Goal: Information Seeking & Learning: Learn about a topic

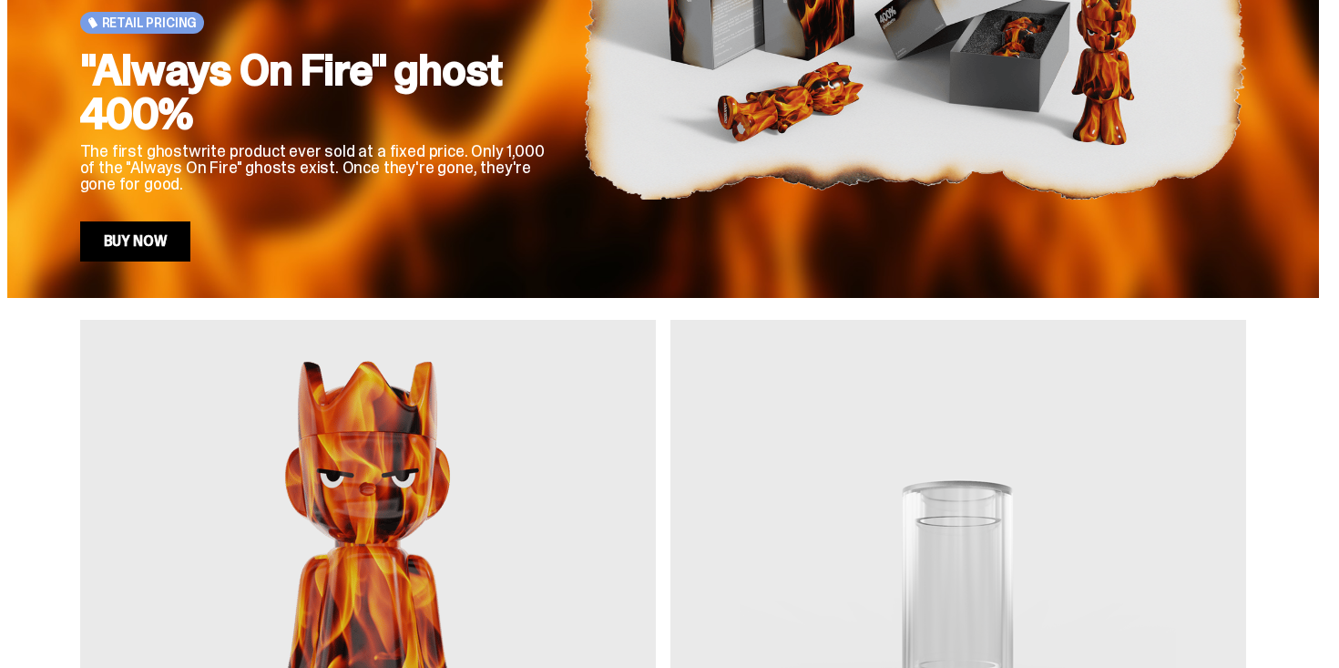
drag, startPoint x: 763, startPoint y: 71, endPoint x: 478, endPoint y: 112, distance: 287.2
click at [479, 115] on div "Retail Pricing "Always On Fire" ghost 400% The first ghostwrite product ever so…" at bounding box center [663, 13] width 1166 height 498
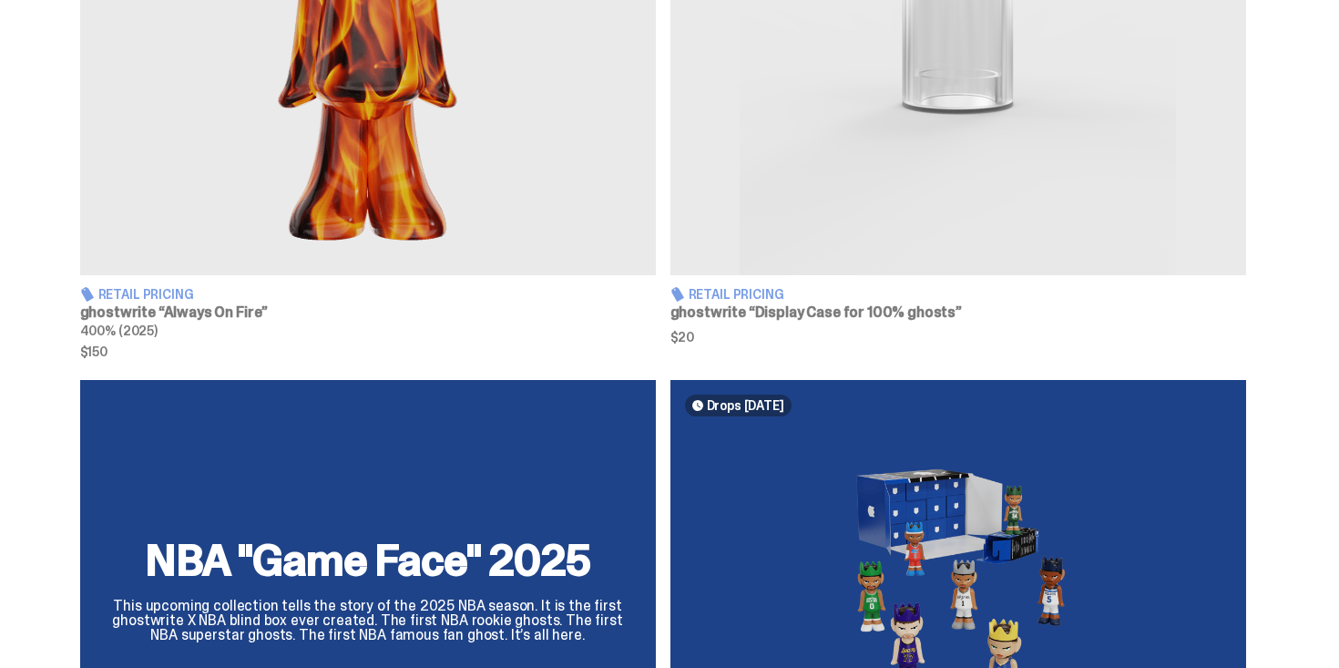
scroll to position [1008, 0]
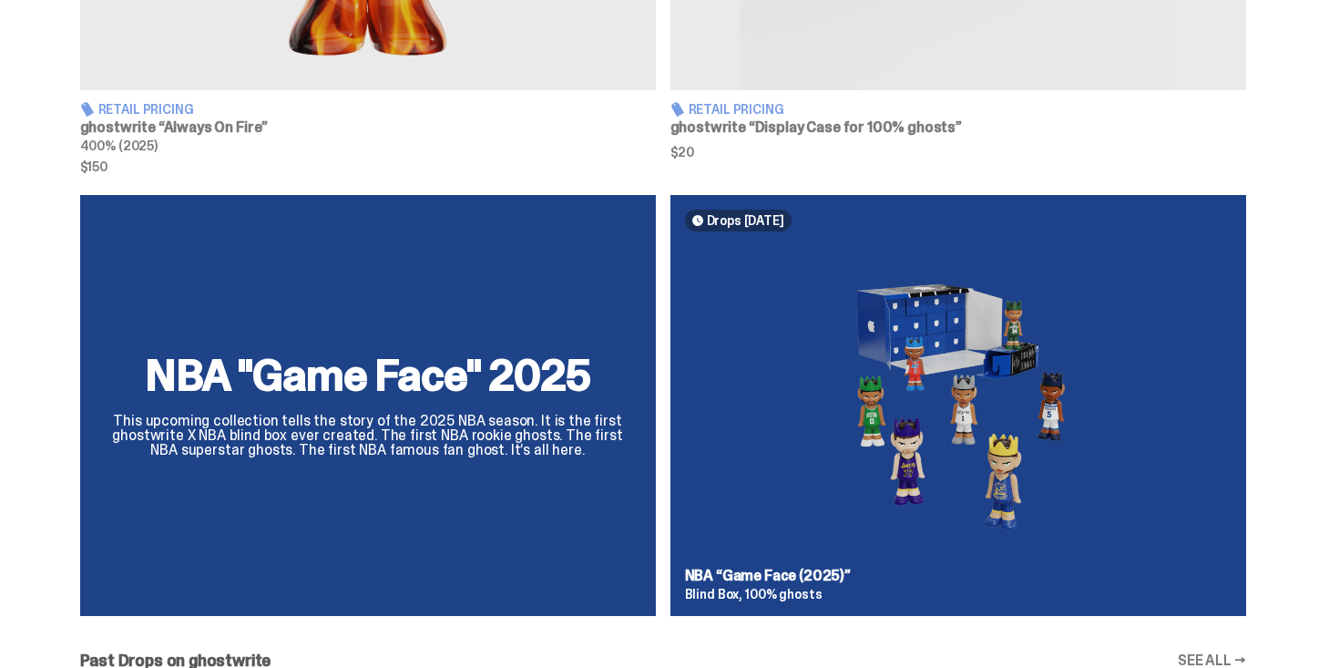
click at [913, 398] on div "NBA "Game Face" 2025 This upcoming collection tells the story of the 2025 NBA s…" at bounding box center [663, 413] width 1312 height 436
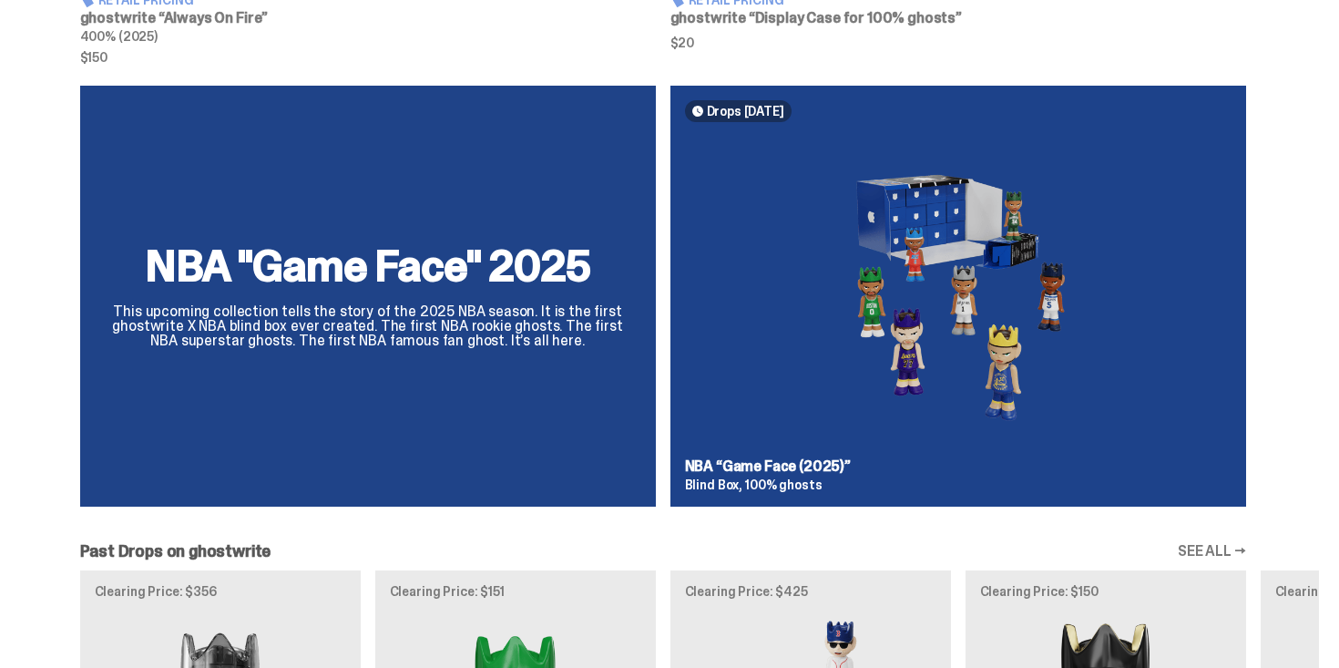
scroll to position [1263, 0]
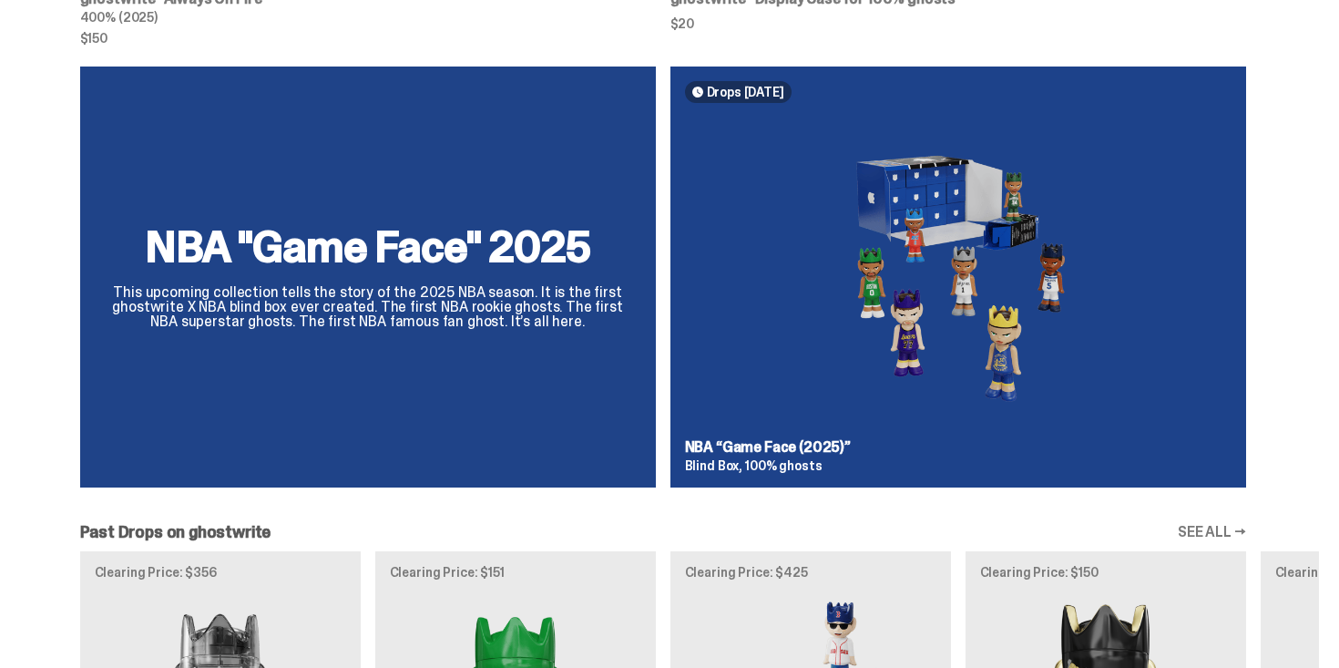
click at [932, 289] on div "NBA "Game Face" 2025 This upcoming collection tells the story of the 2025 NBA s…" at bounding box center [663, 285] width 1312 height 436
click at [547, 350] on div "NBA "Game Face" 2025 This upcoming collection tells the story of the 2025 NBA s…" at bounding box center [663, 285] width 1312 height 436
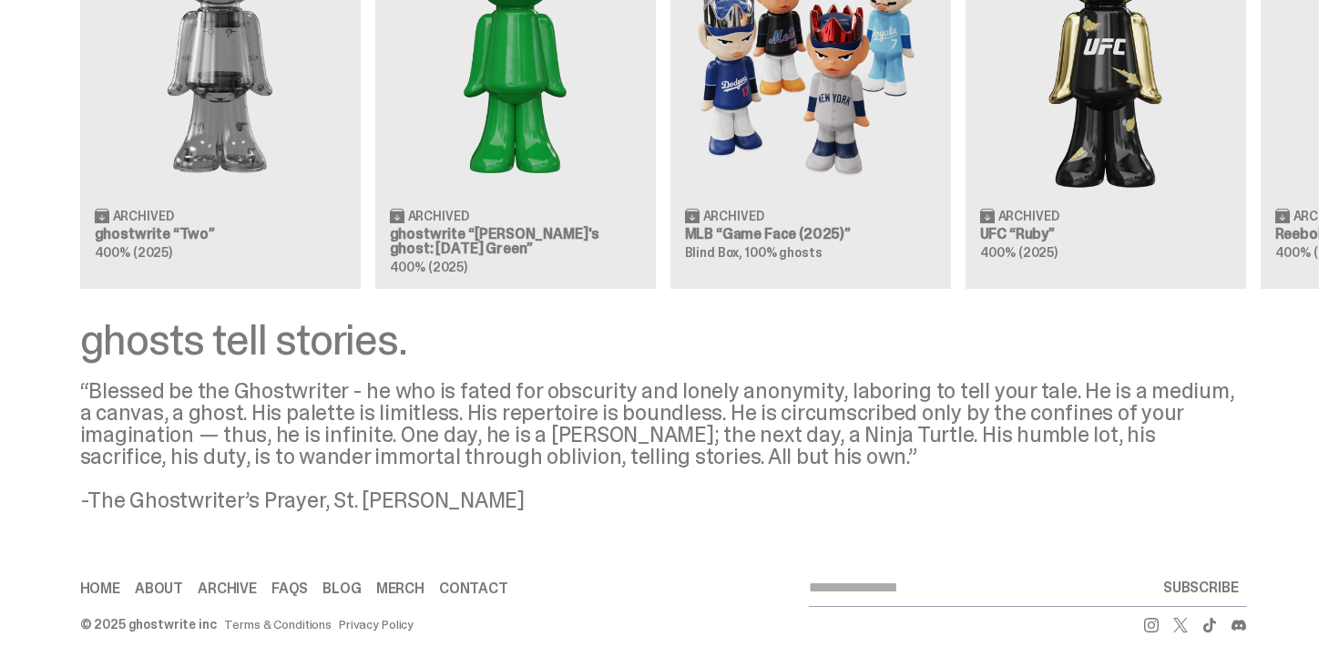
scroll to position [0, 0]
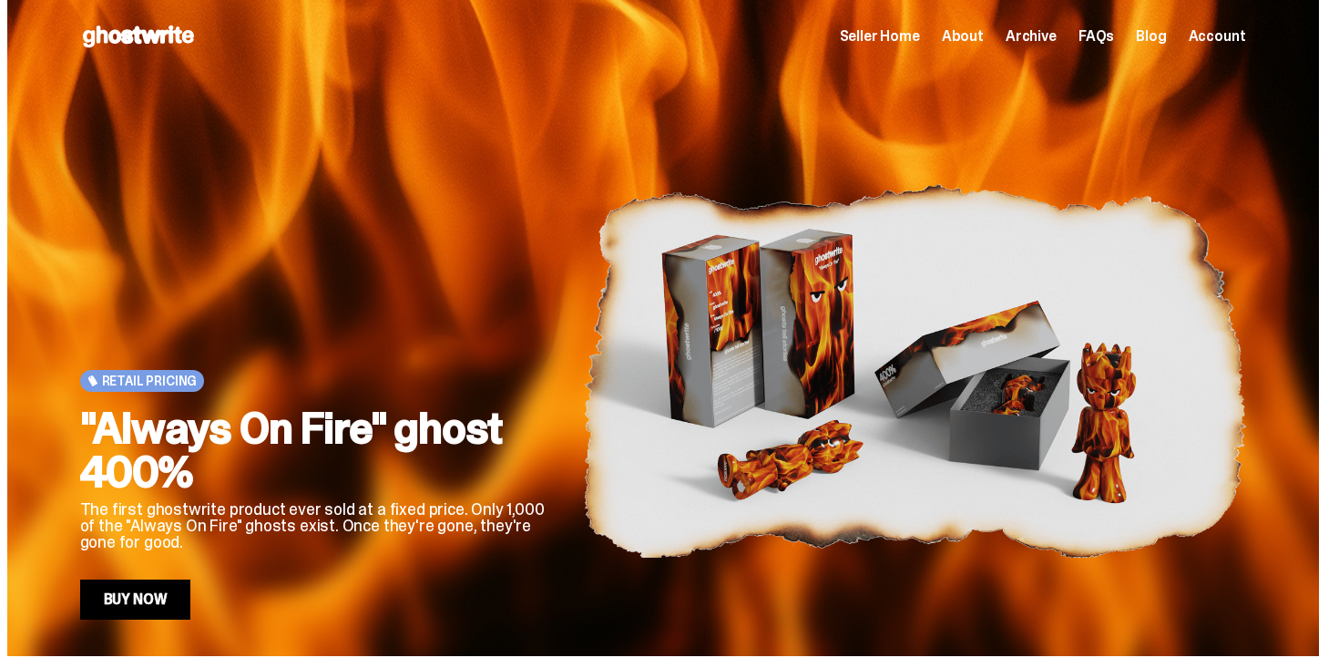
click at [1057, 33] on span "Archive" at bounding box center [1031, 36] width 51 height 15
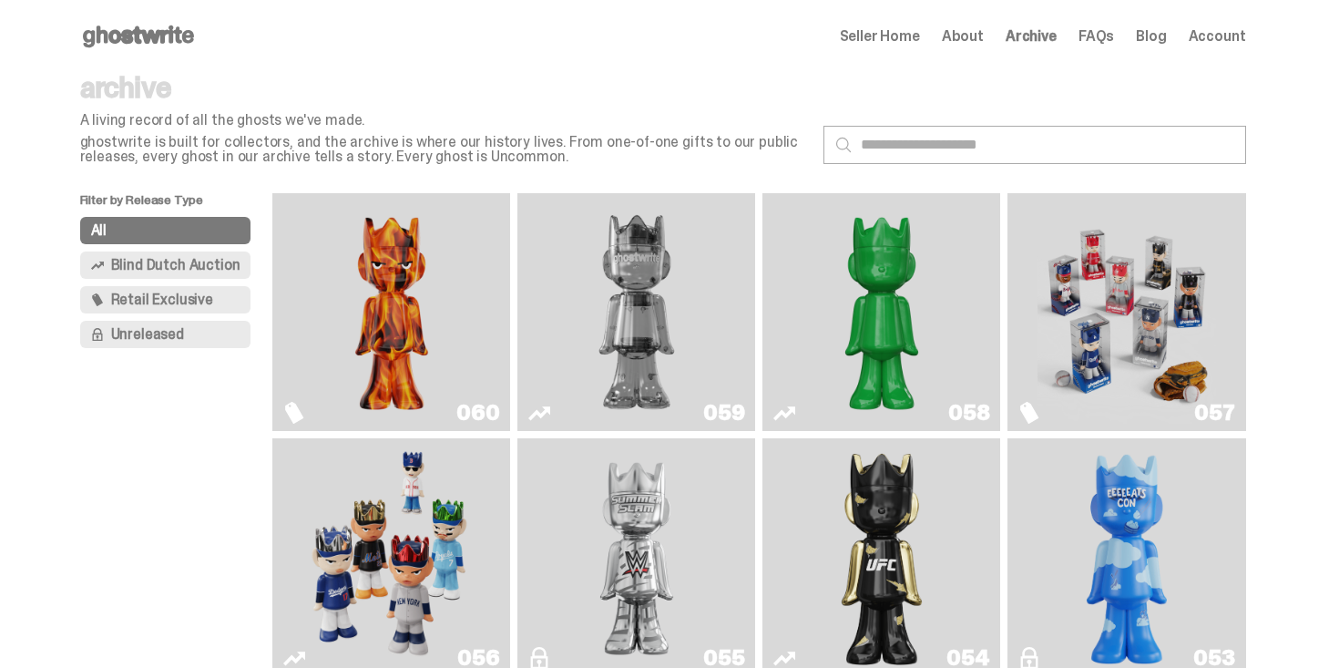
click at [1157, 36] on link "Blog" at bounding box center [1151, 36] width 30 height 15
click at [157, 26] on icon at bounding box center [138, 36] width 117 height 29
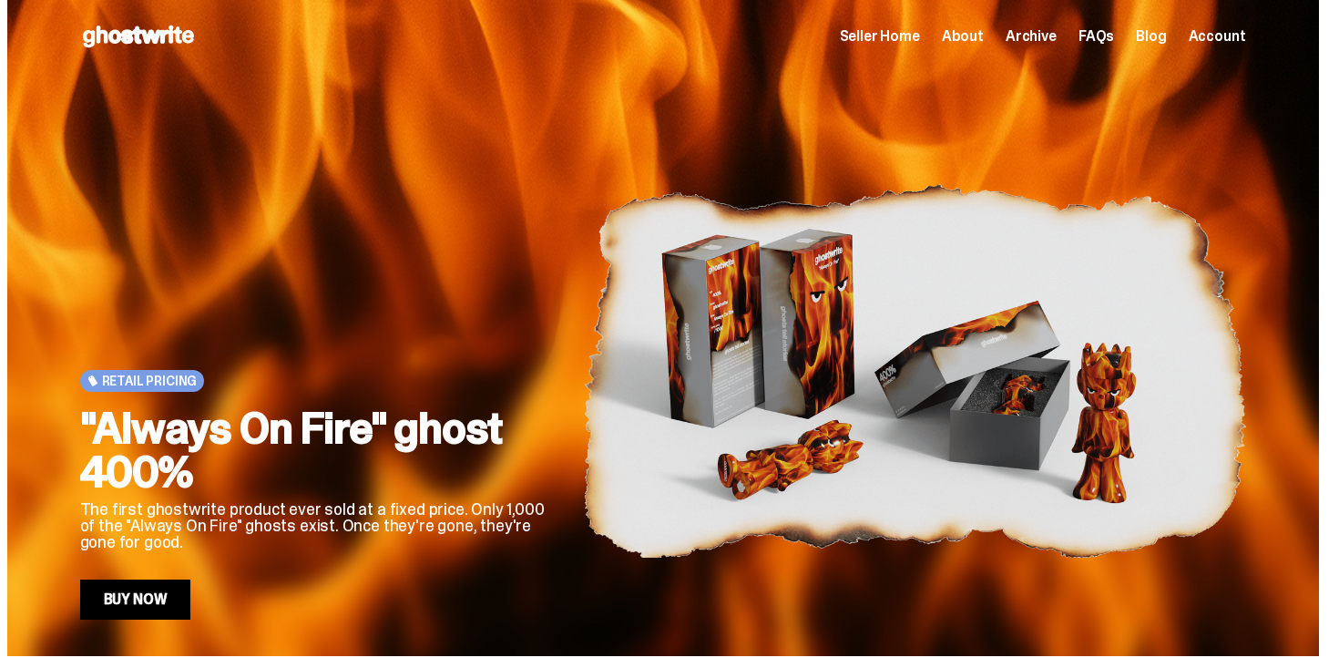
click at [528, 400] on div "Retail Pricing "Always On Fire" ghost 400% The first ghostwrite product ever so…" at bounding box center [317, 371] width 474 height 498
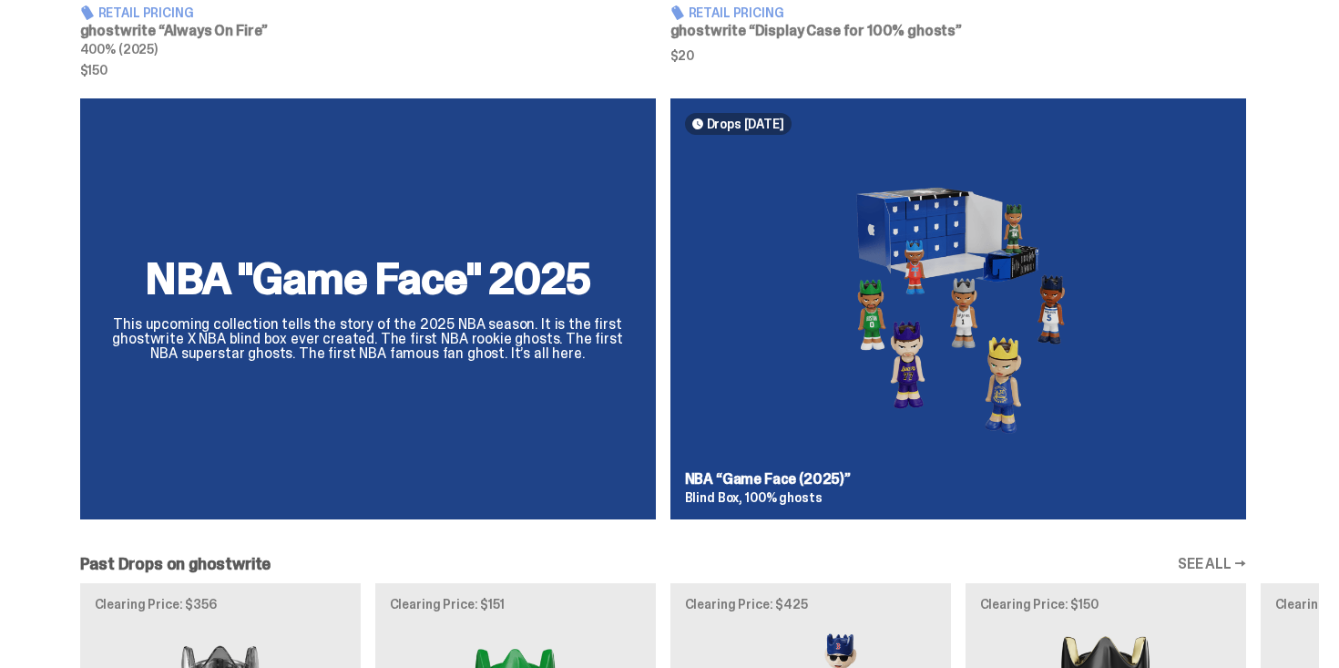
scroll to position [1299, 0]
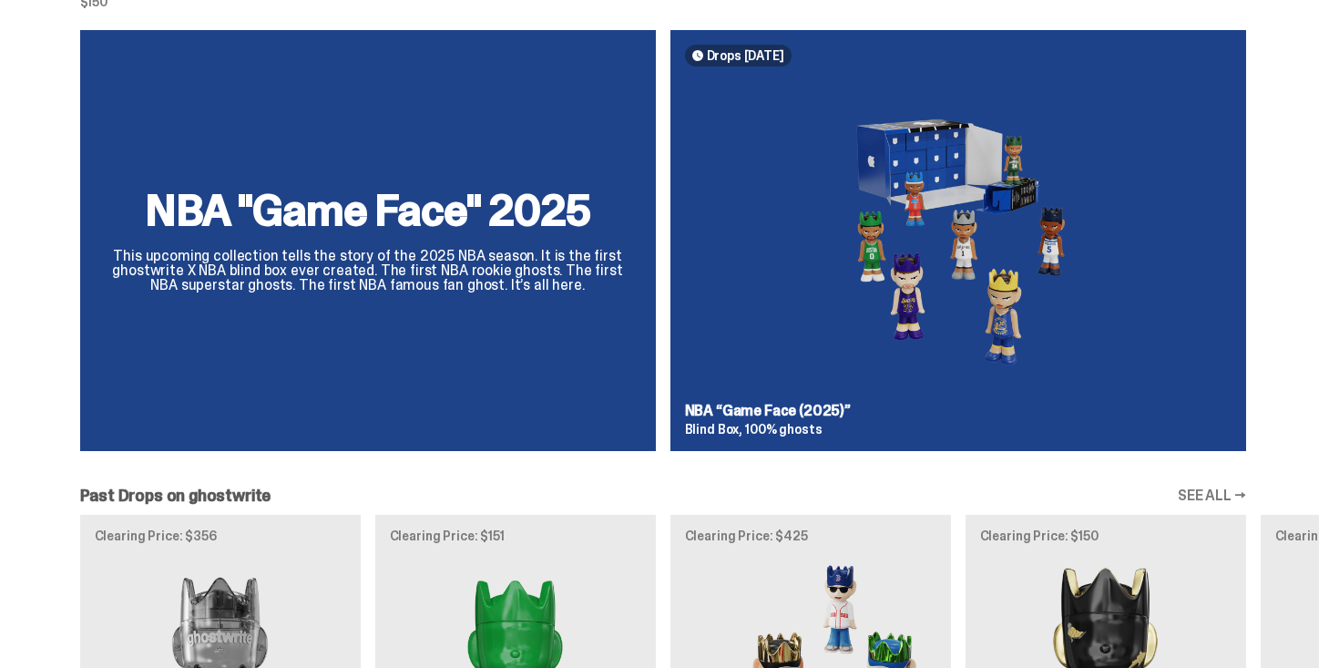
click at [876, 390] on div "NBA "Game Face" 2025 This upcoming collection tells the story of the 2025 NBA s…" at bounding box center [663, 248] width 1312 height 436
click at [835, 415] on div "NBA "Game Face" 2025 This upcoming collection tells the story of the 2025 NBA s…" at bounding box center [663, 248] width 1312 height 436
click at [890, 303] on div "NBA "Game Face" 2025 This upcoming collection tells the story of the 2025 NBA s…" at bounding box center [663, 248] width 1312 height 436
click at [956, 180] on div "NBA "Game Face" 2025 This upcoming collection tells the story of the 2025 NBA s…" at bounding box center [663, 248] width 1312 height 436
click at [441, 249] on div "NBA "Game Face" 2025 This upcoming collection tells the story of the 2025 NBA s…" at bounding box center [663, 248] width 1312 height 436
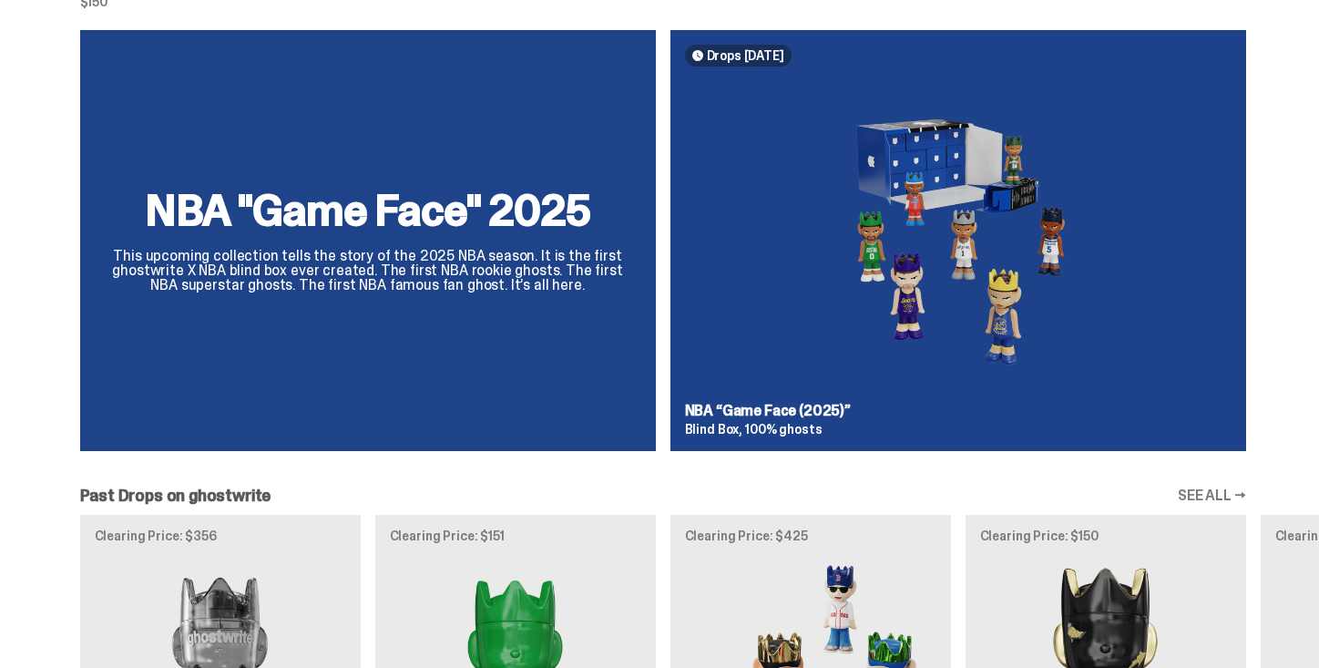
click at [756, 54] on div "NBA "Game Face" 2025 This upcoming collection tells the story of the 2025 NBA s…" at bounding box center [663, 248] width 1312 height 436
